Goal: Book appointment/travel/reservation

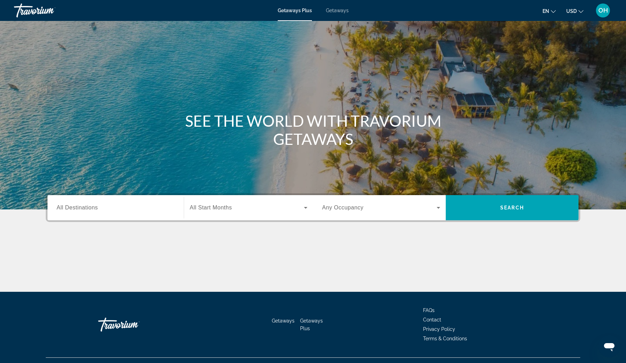
click at [117, 209] on input "Destination All Destinations" at bounding box center [116, 208] width 118 height 8
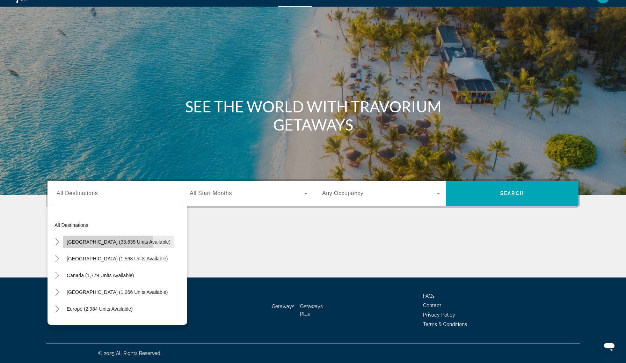
click at [107, 243] on span "[GEOGRAPHIC_DATA] (33,635 units available)" at bounding box center [119, 242] width 104 height 6
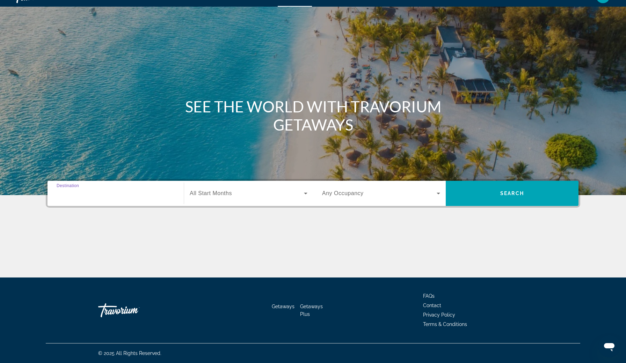
type input "**********"
click at [255, 190] on span "Search widget" at bounding box center [247, 193] width 114 height 8
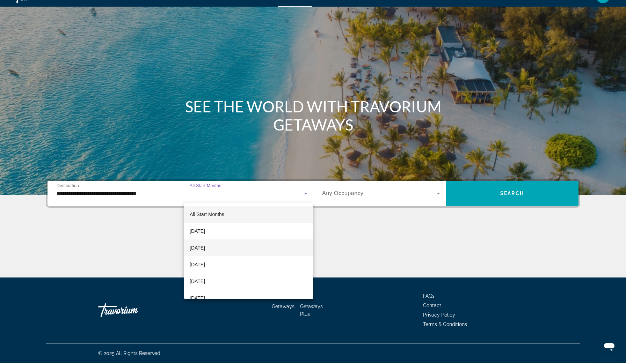
click at [205, 246] on span "[DATE]" at bounding box center [197, 248] width 15 height 8
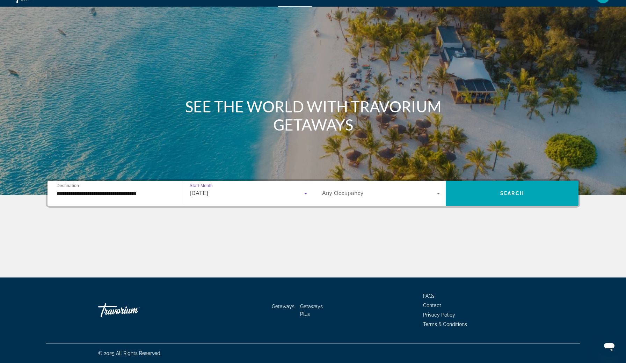
click at [418, 193] on span "Search widget" at bounding box center [379, 193] width 115 height 8
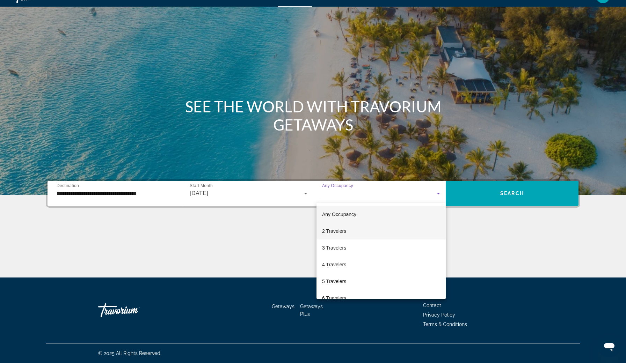
click at [383, 230] on mat-option "2 Travelers" at bounding box center [381, 231] width 129 height 17
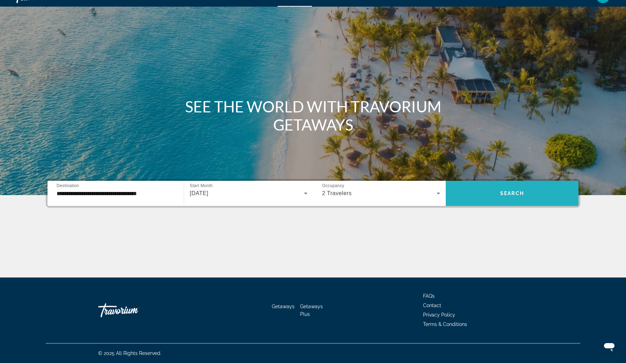
click at [511, 190] on span "Search widget" at bounding box center [512, 193] width 133 height 17
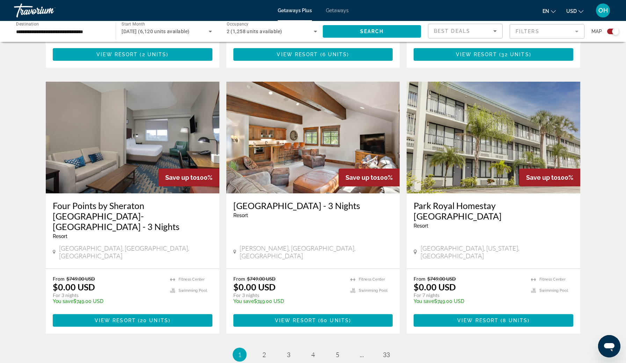
scroll to position [965, 0]
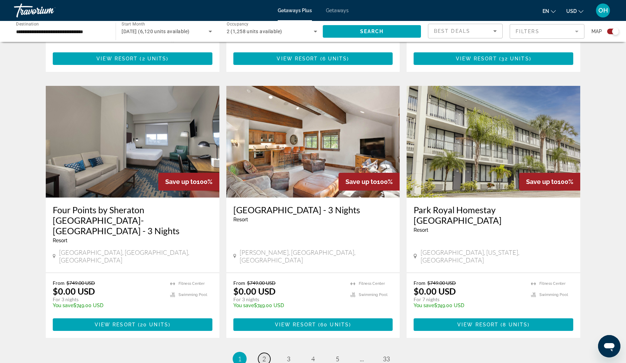
click at [261, 353] on link "page 2" at bounding box center [264, 359] width 12 height 12
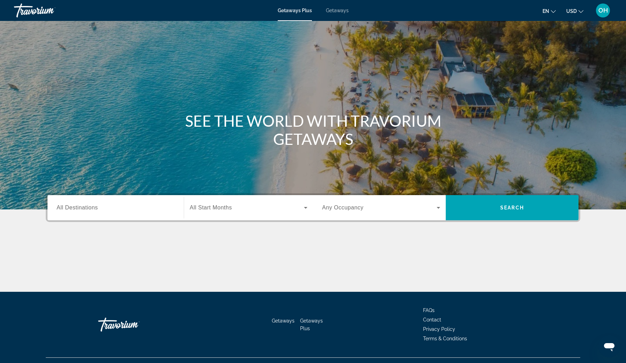
click at [79, 200] on div "Search widget" at bounding box center [116, 208] width 118 height 20
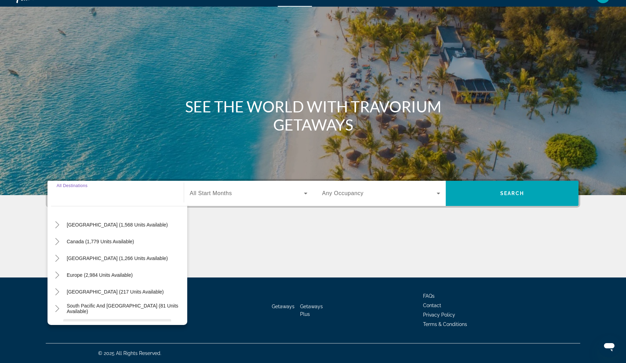
scroll to position [34, 0]
click at [87, 254] on span "Search widget" at bounding box center [117, 259] width 108 height 17
type input "**********"
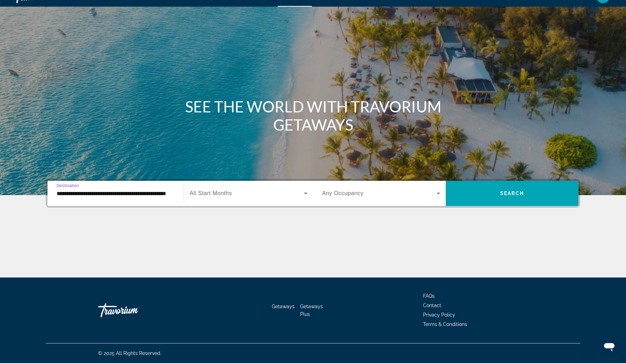
click at [267, 188] on div "Search widget" at bounding box center [249, 194] width 118 height 20
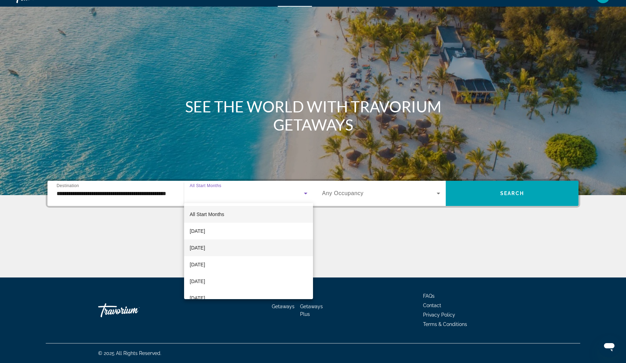
click at [239, 248] on mat-option "[DATE]" at bounding box center [248, 248] width 129 height 17
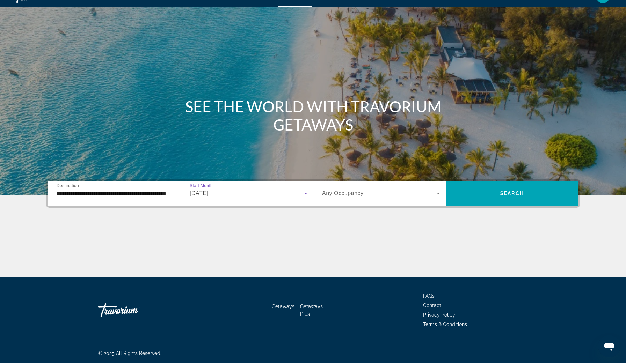
click at [399, 202] on div "Search widget" at bounding box center [381, 194] width 118 height 20
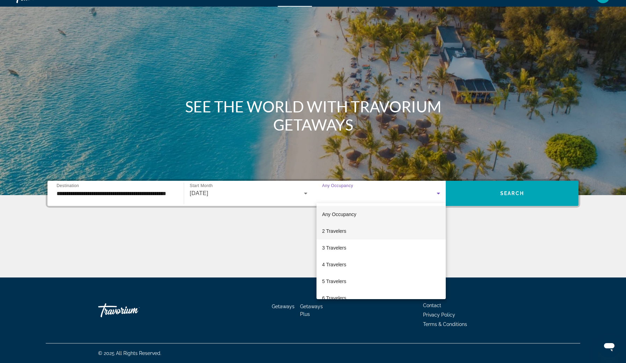
click at [383, 233] on mat-option "2 Travelers" at bounding box center [381, 231] width 129 height 17
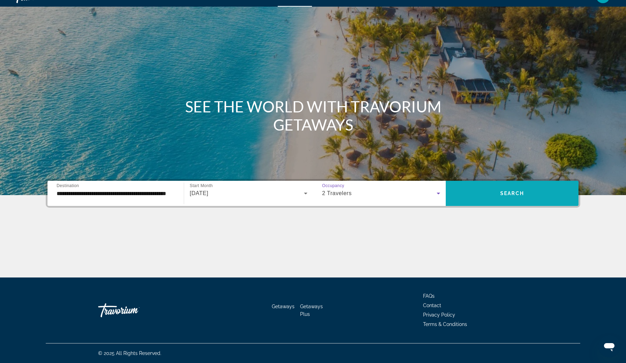
click at [518, 195] on span "Search" at bounding box center [512, 194] width 24 height 6
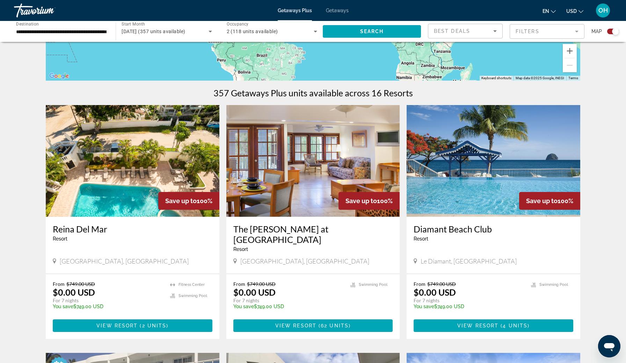
scroll to position [178, 0]
click at [428, 174] on img "Main content" at bounding box center [494, 161] width 174 height 112
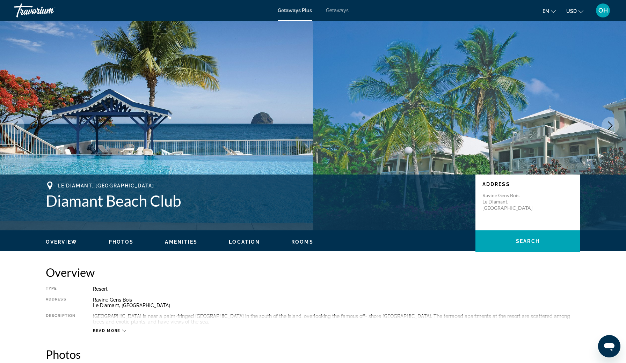
click at [599, 128] on img "Main content" at bounding box center [469, 126] width 313 height 210
click at [608, 127] on icon "Next image" at bounding box center [610, 126] width 8 height 8
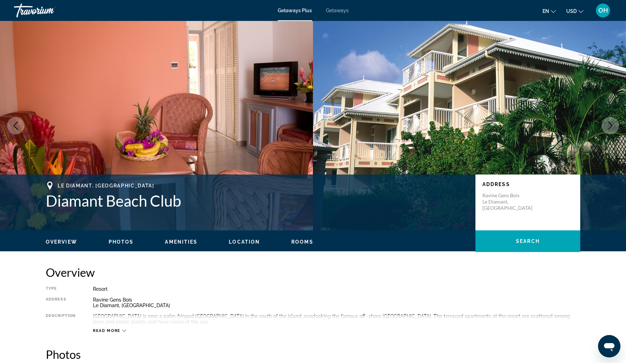
click at [608, 127] on icon "Next image" at bounding box center [610, 126] width 8 height 8
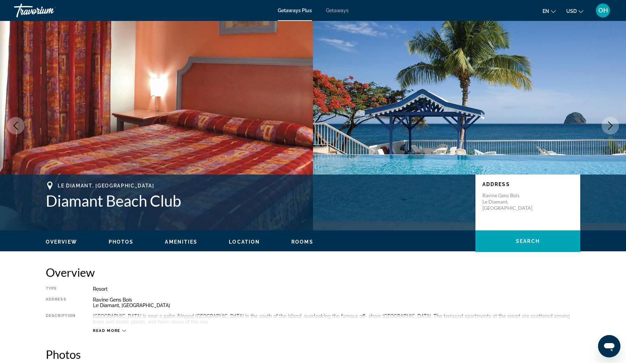
click at [608, 128] on icon "Next image" at bounding box center [610, 126] width 8 height 8
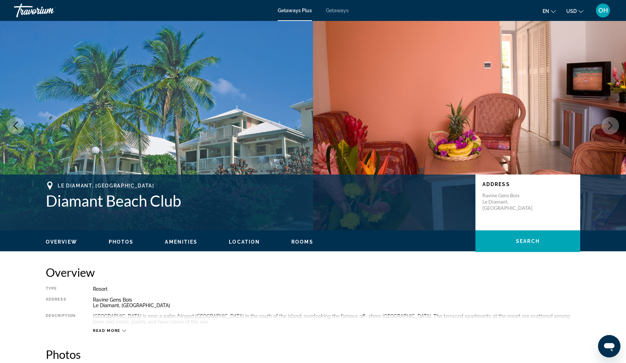
click at [363, 138] on img "Main content" at bounding box center [469, 126] width 313 height 210
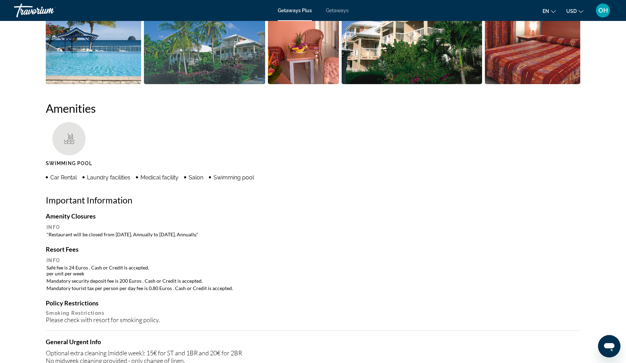
scroll to position [373, 0]
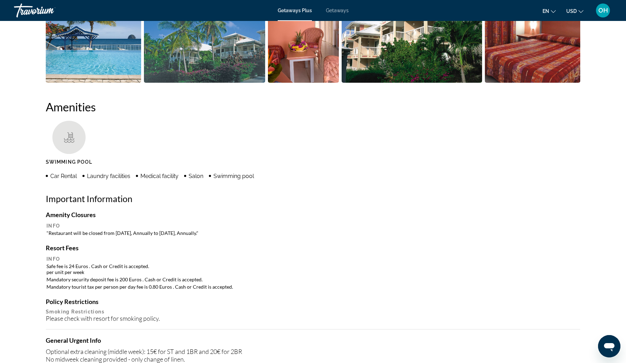
click at [122, 42] on img "Open full-screen image slider" at bounding box center [93, 39] width 95 height 87
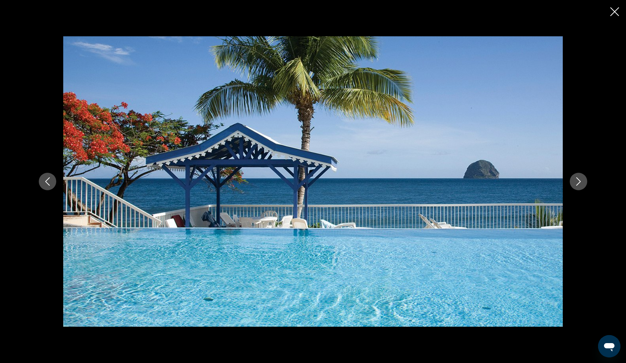
click at [580, 183] on icon "Next image" at bounding box center [579, 182] width 8 height 8
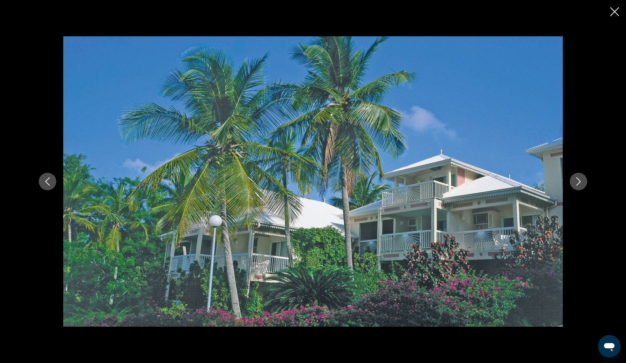
click at [580, 183] on icon "Next image" at bounding box center [579, 182] width 8 height 8
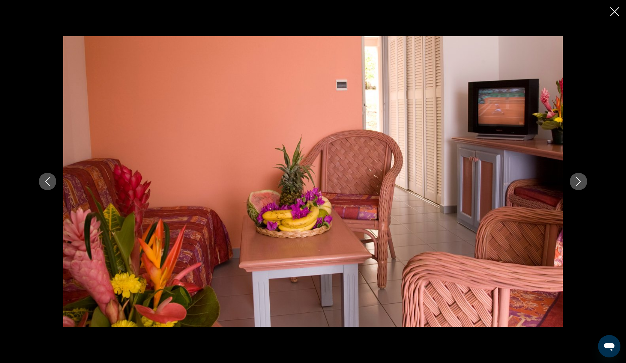
click at [580, 183] on icon "Next image" at bounding box center [579, 182] width 8 height 8
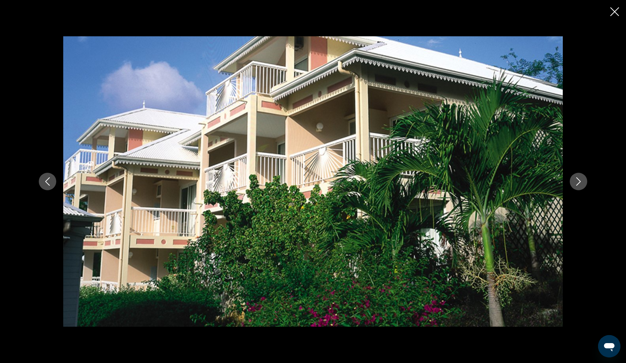
click at [578, 181] on icon "Next image" at bounding box center [579, 182] width 8 height 8
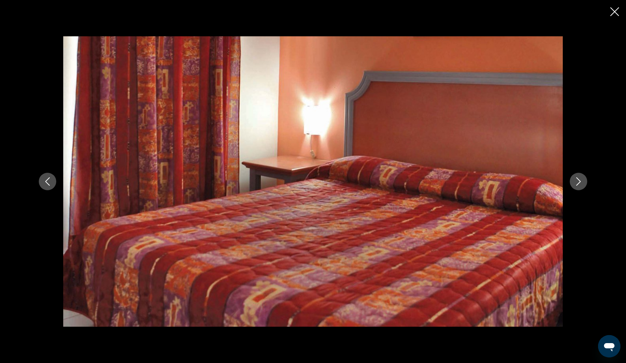
click at [618, 10] on icon "Close slideshow" at bounding box center [615, 11] width 9 height 9
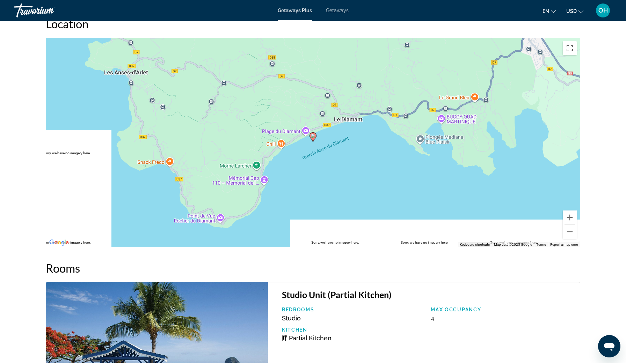
scroll to position [727, 0]
